Goal: Transaction & Acquisition: Purchase product/service

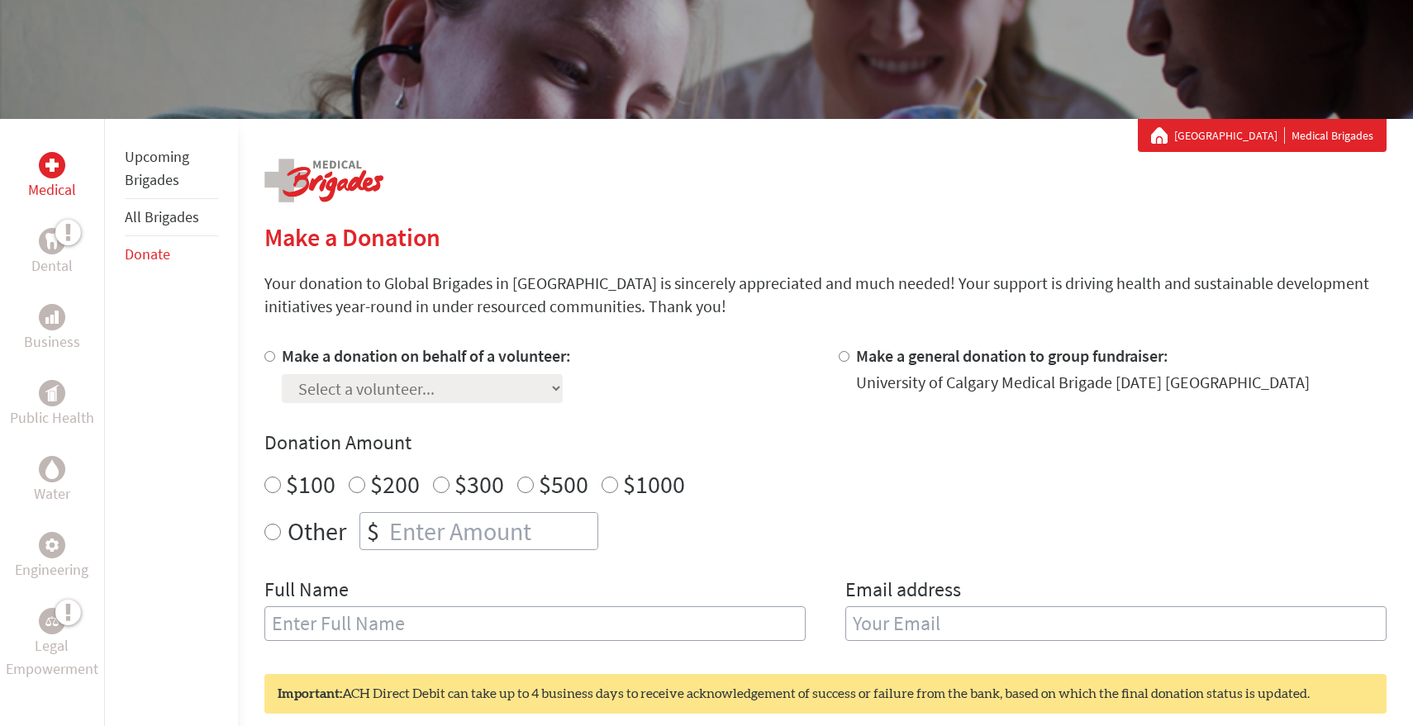
scroll to position [312, 0]
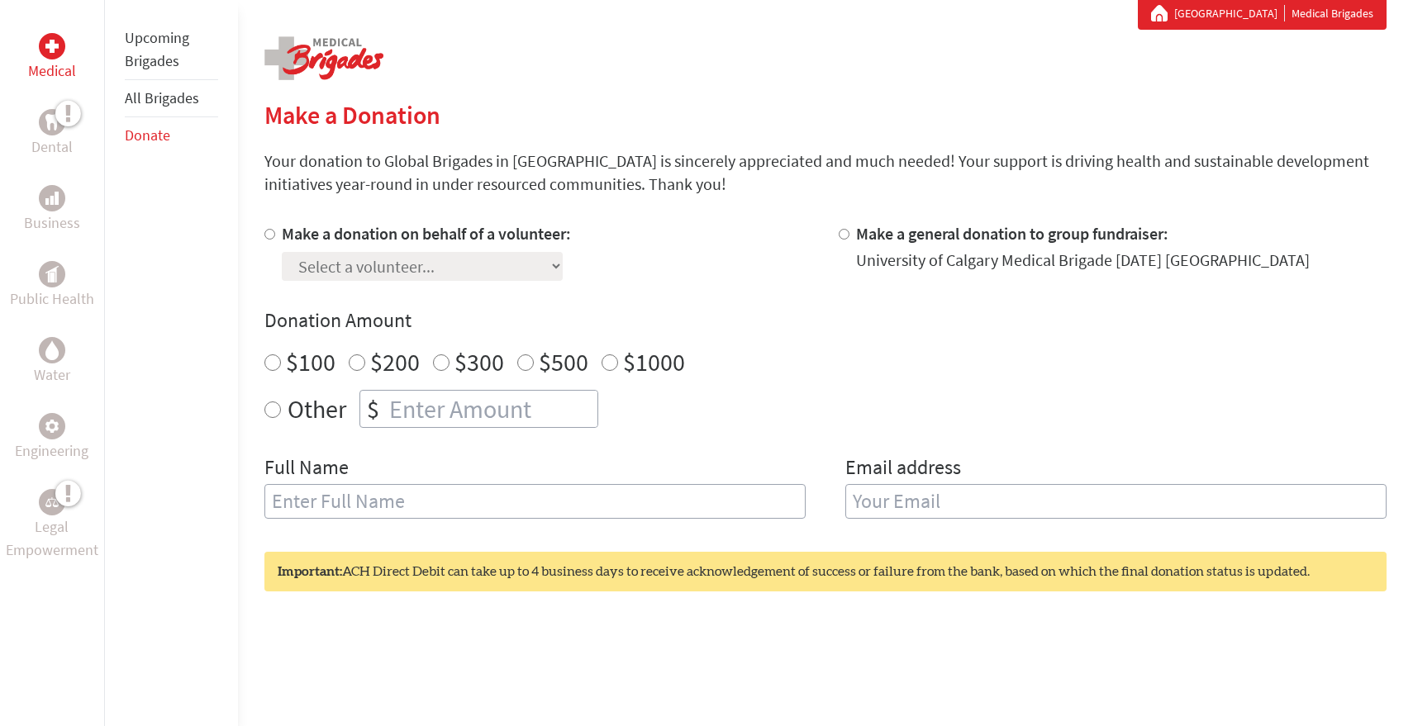
click at [261, 234] on div "Medical Dental Business Public Health Water Engineering Legal Empowerment Upcom…" at bounding box center [706, 444] width 1413 height 894
click at [268, 232] on input "Make a donation on behalf of a volunteer:" at bounding box center [269, 234] width 11 height 11
radio input "true"
click at [350, 263] on select "Select a volunteer... [PERSON_NAME] [PERSON_NAME] [PERSON_NAME] [PERSON_NAME] […" at bounding box center [422, 266] width 281 height 29
click at [282, 252] on select "Select a volunteer... [PERSON_NAME] [PERSON_NAME] [PERSON_NAME] [PERSON_NAME] […" at bounding box center [422, 266] width 281 height 29
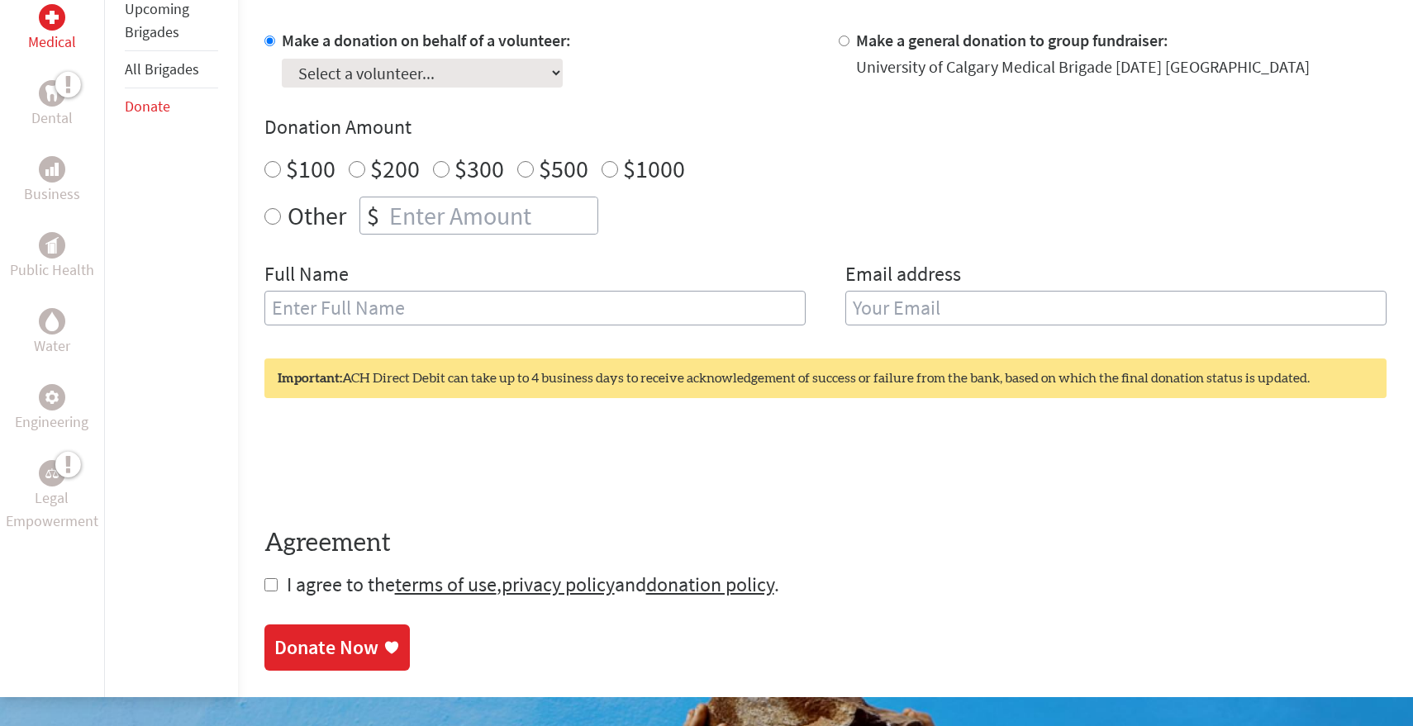
scroll to position [506, 0]
click at [587, 307] on input "text" at bounding box center [534, 307] width 541 height 35
type input "[PERSON_NAME] ([PERSON_NAME]) [PERSON_NAME]"
type input "[EMAIL_ADDRESS][DOMAIN_NAME]"
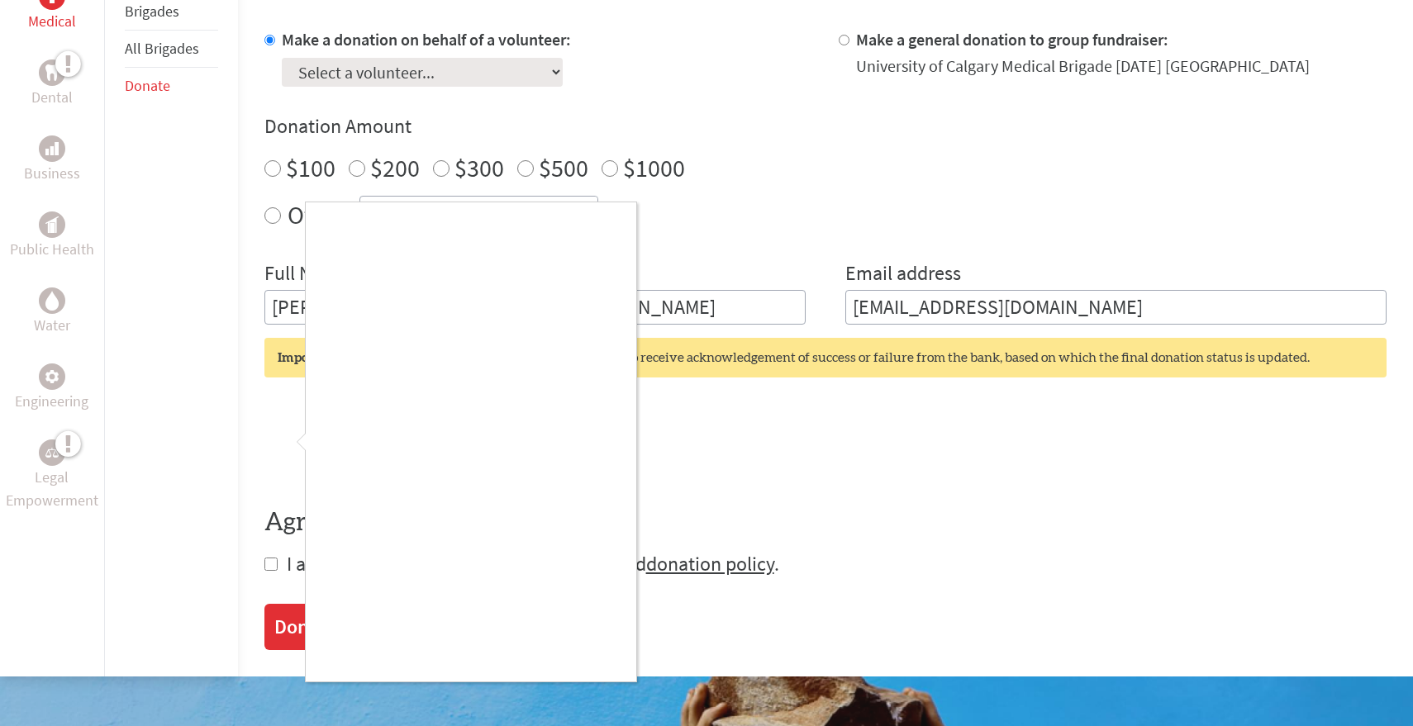
click at [748, 348] on div at bounding box center [706, 363] width 1413 height 726
